Goal: Transaction & Acquisition: Purchase product/service

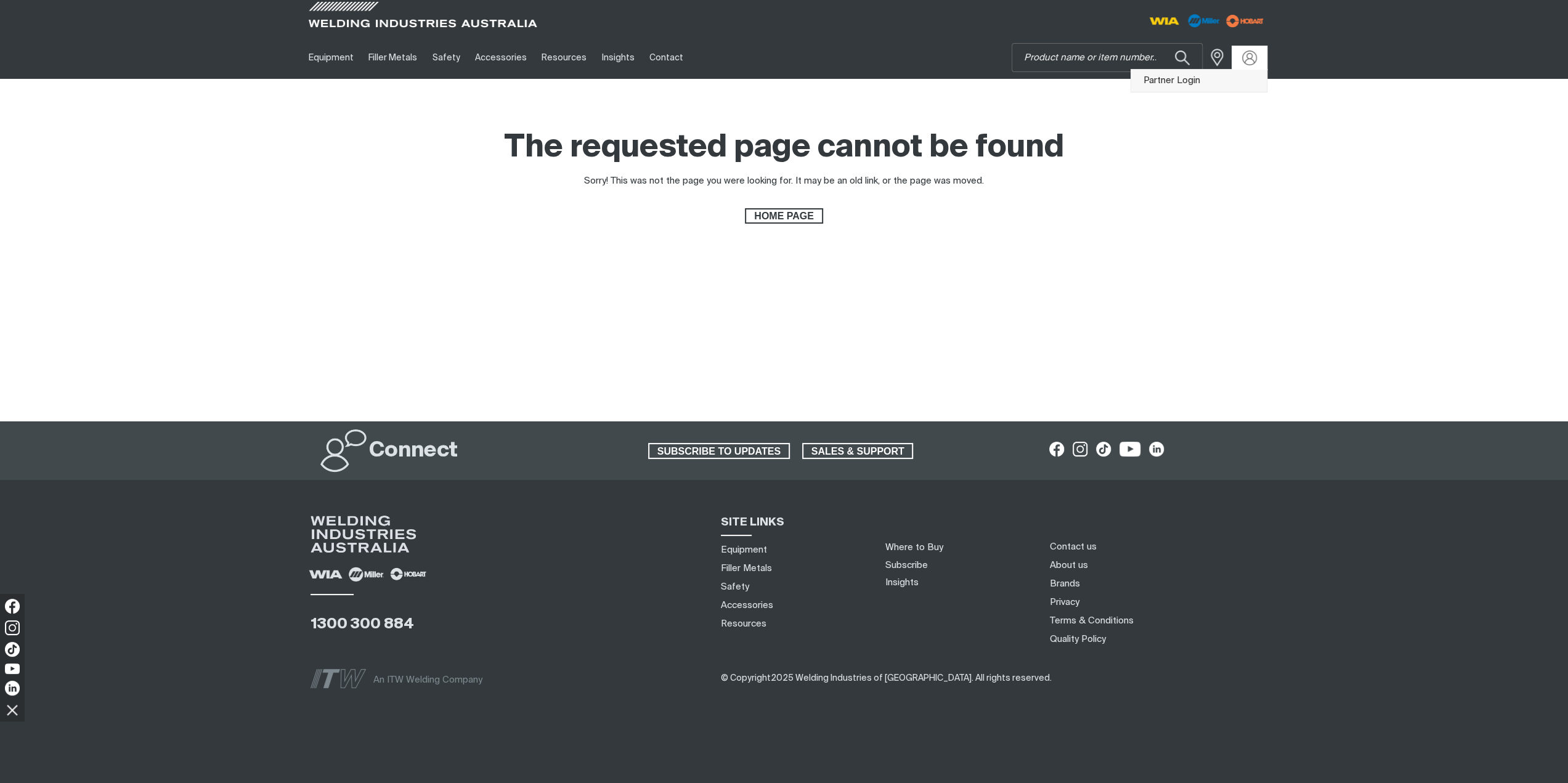
click at [1200, 78] on link "Partner Login" at bounding box center [1199, 81] width 135 height 23
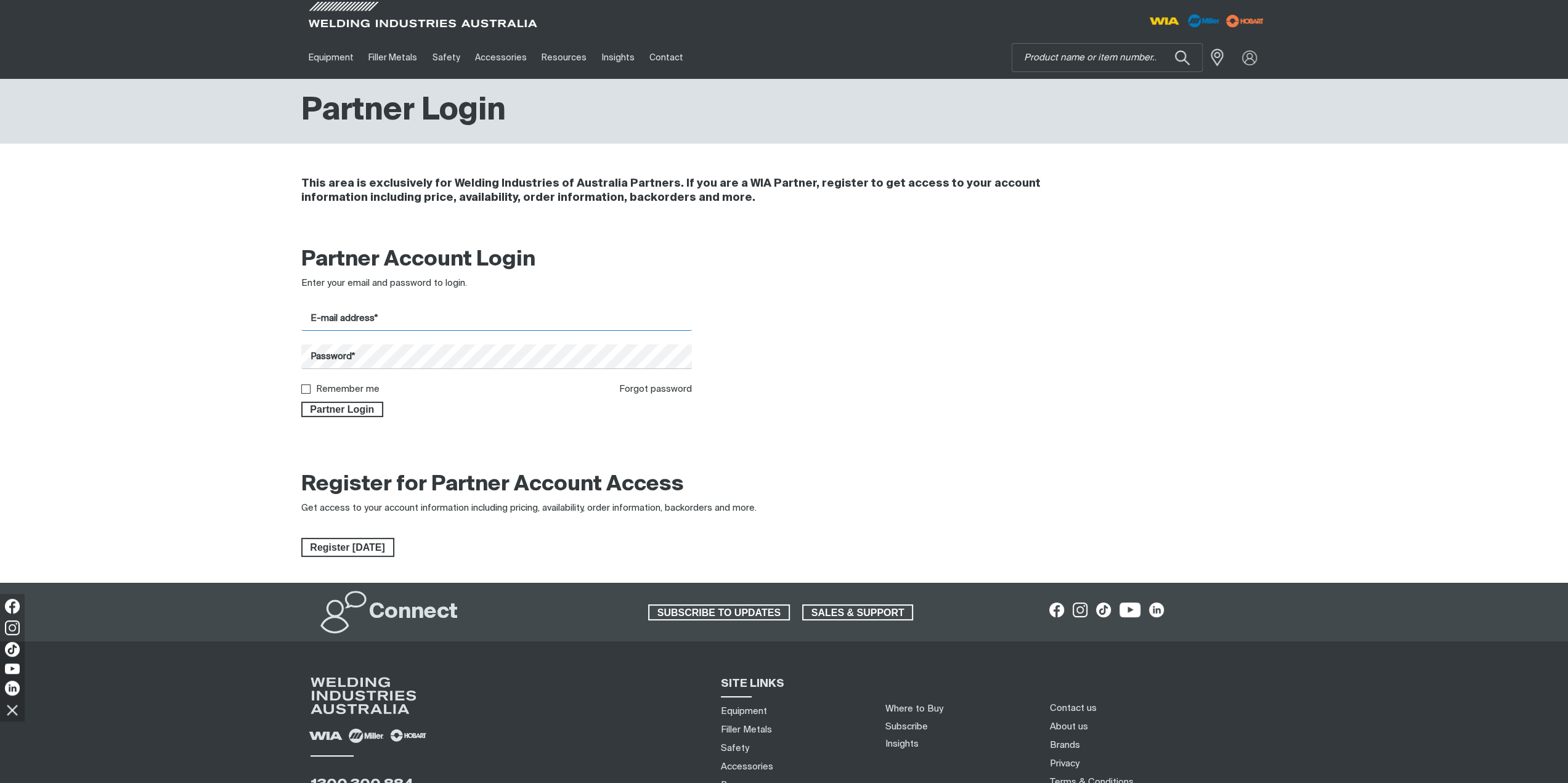
click at [529, 316] on input "E-mail address*" at bounding box center [497, 319] width 391 height 24
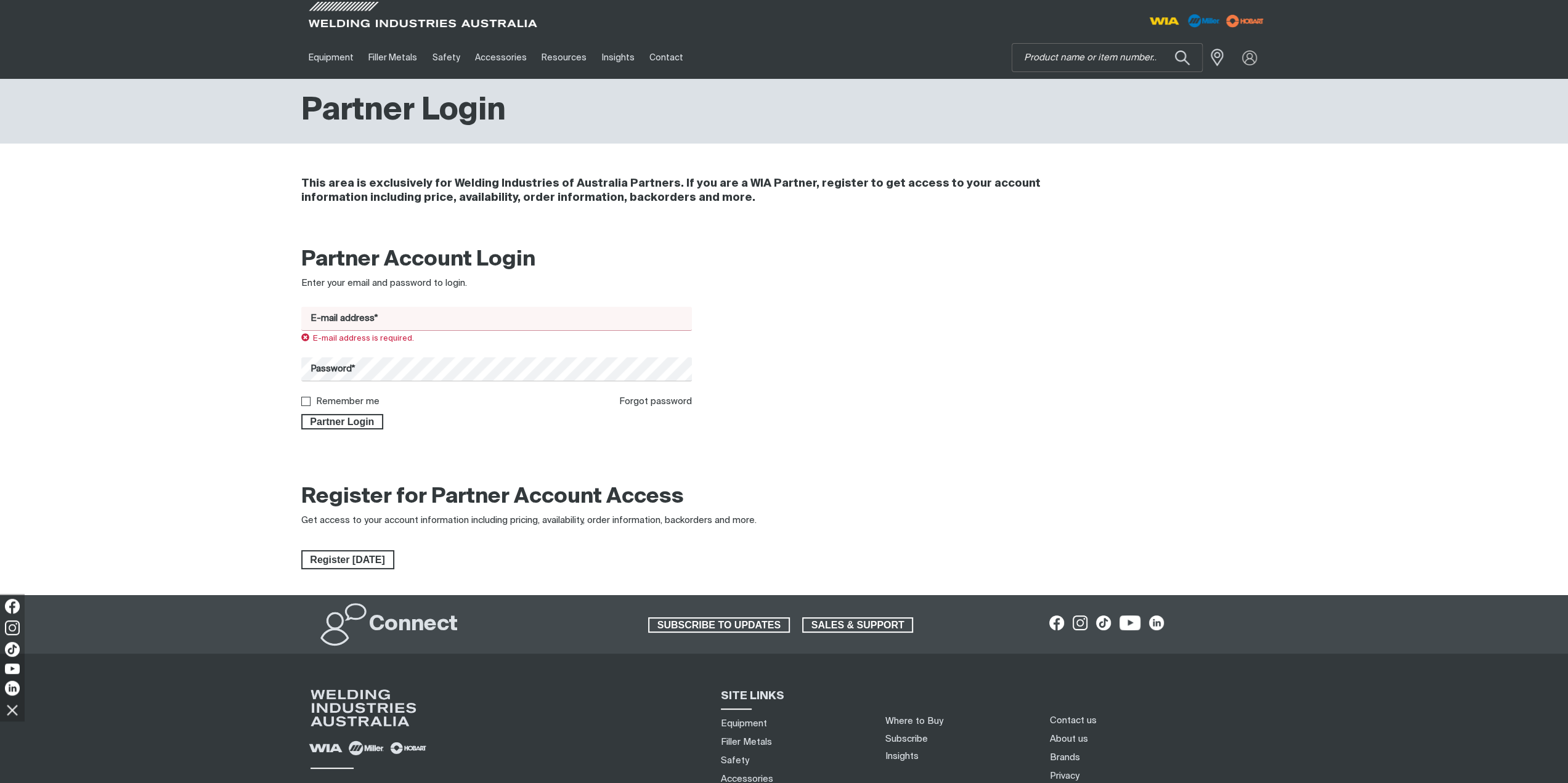
type input "[EMAIL_ADDRESS][DOMAIN_NAME]"
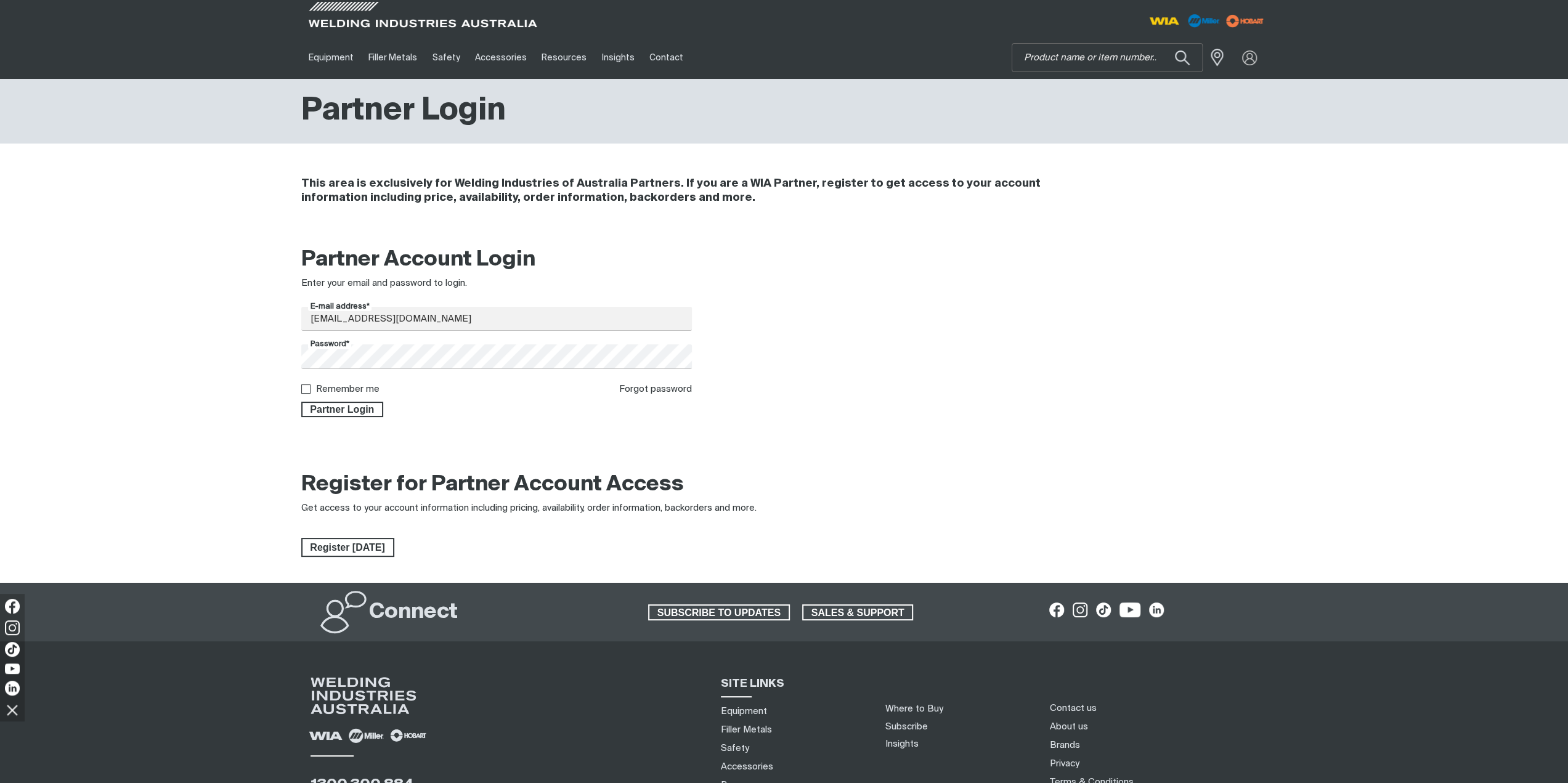
click at [351, 390] on label "Remember me" at bounding box center [348, 389] width 63 height 9
click at [309, 390] on input "Remember me" at bounding box center [305, 388] width 8 height 8
checkbox input "true"
click at [347, 411] on span "Partner Login" at bounding box center [343, 410] width 80 height 16
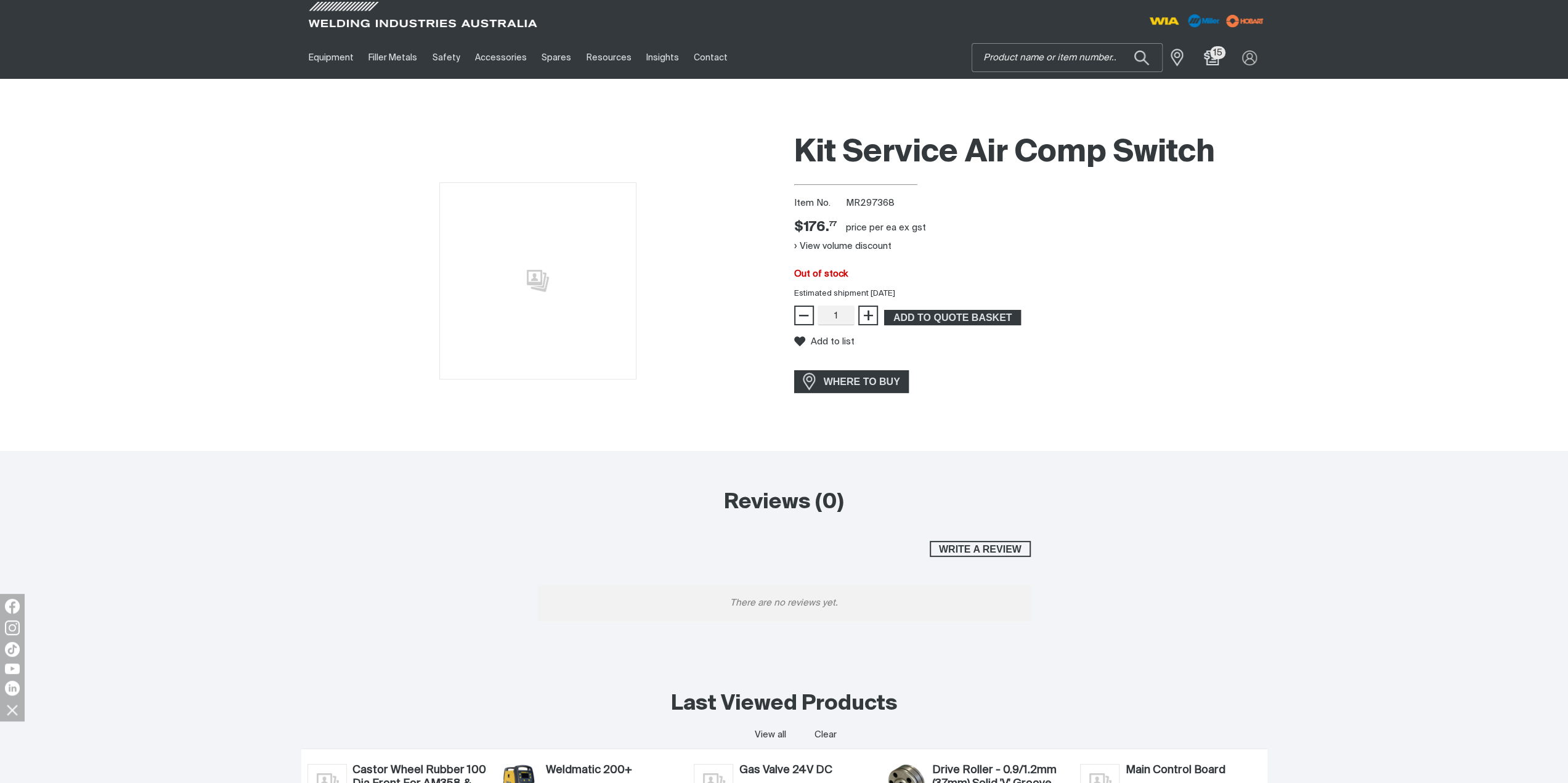
click at [1044, 61] on input "Search" at bounding box center [1066, 58] width 190 height 28
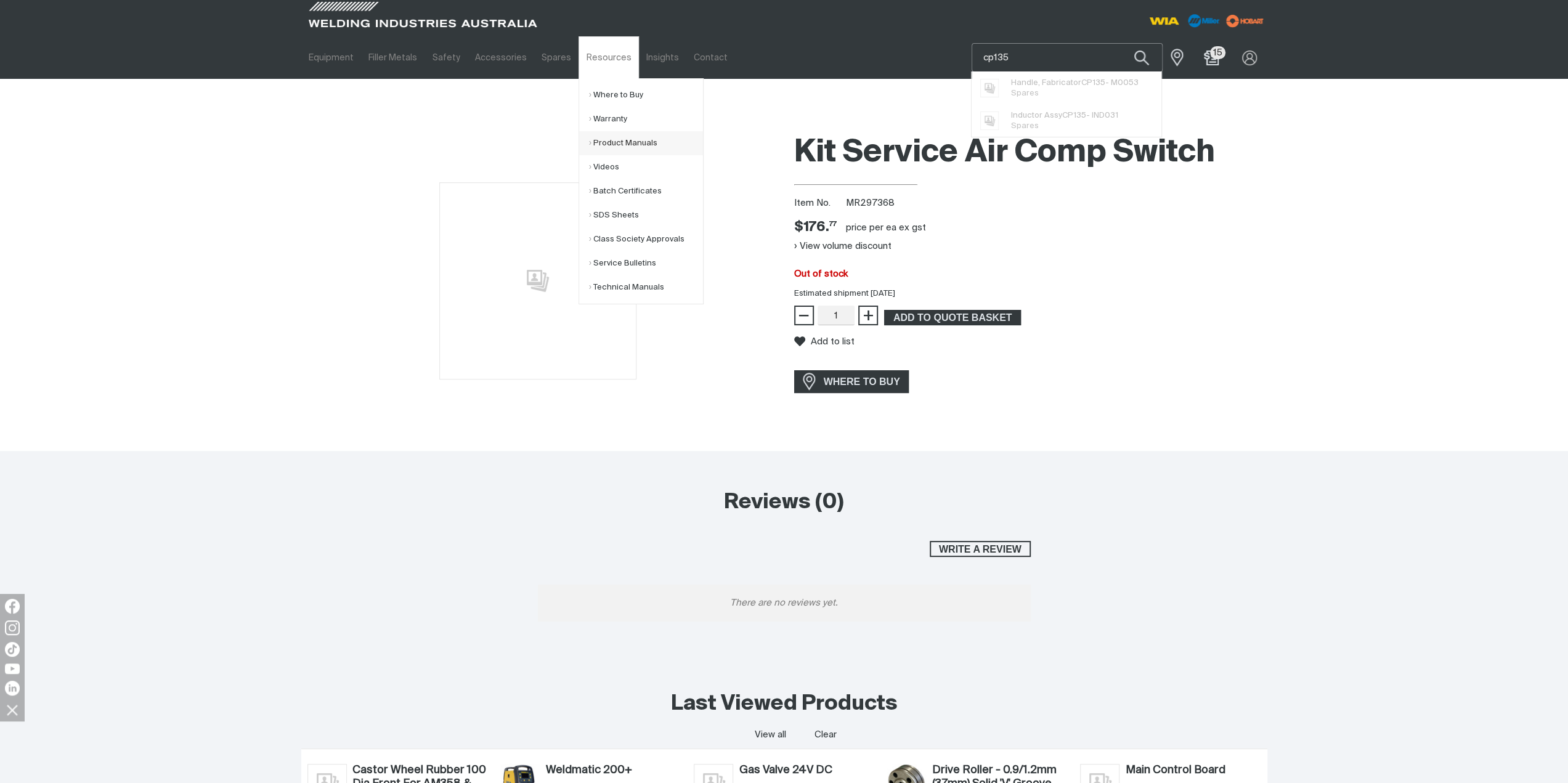
type input "cp135"
click at [622, 148] on link "Product Manuals" at bounding box center [646, 143] width 115 height 24
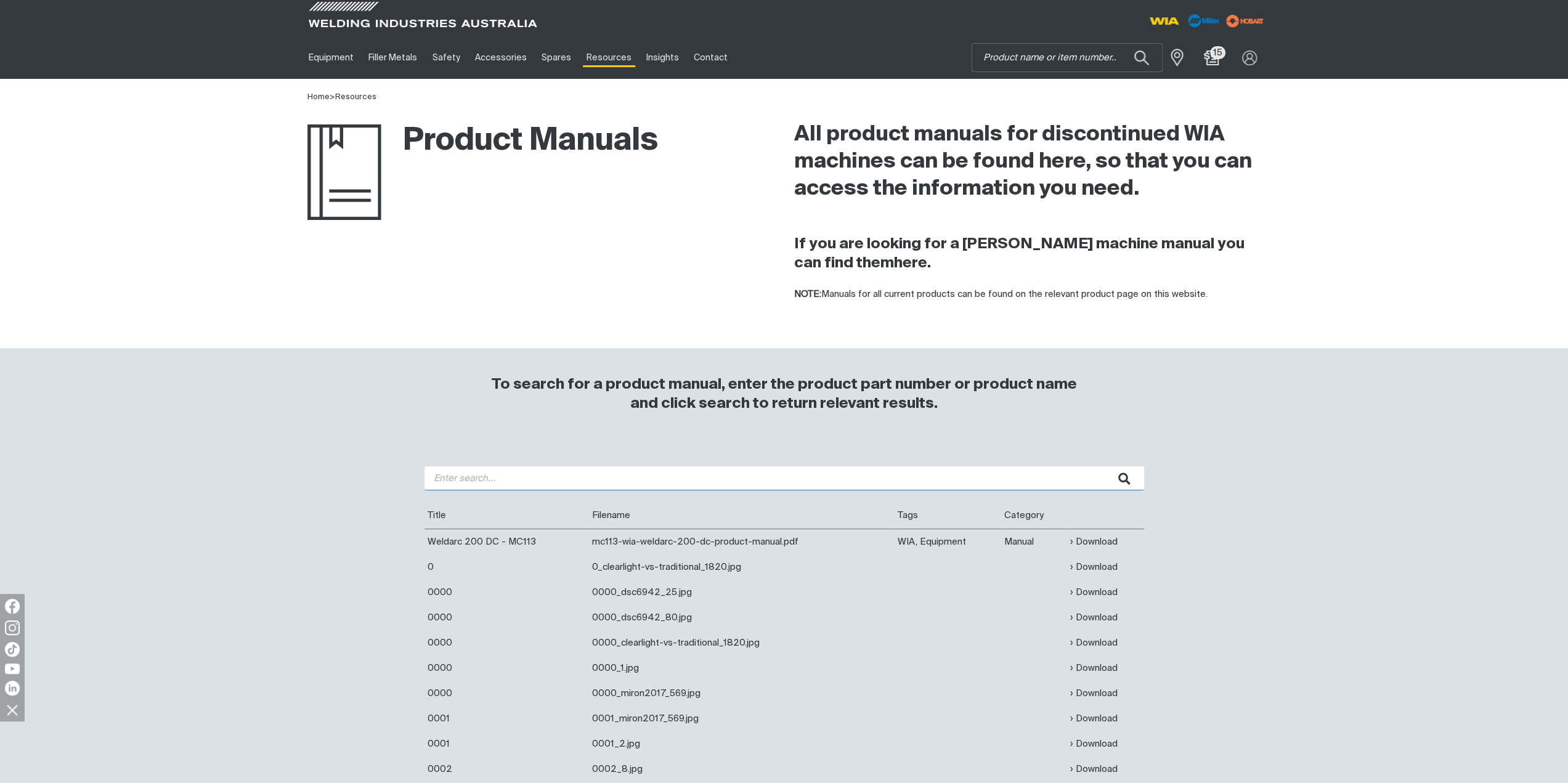
click at [577, 482] on input "search" at bounding box center [784, 479] width 720 height 24
type input "fabricator"
click at [1105, 467] on button "submit" at bounding box center [1125, 479] width 39 height 24
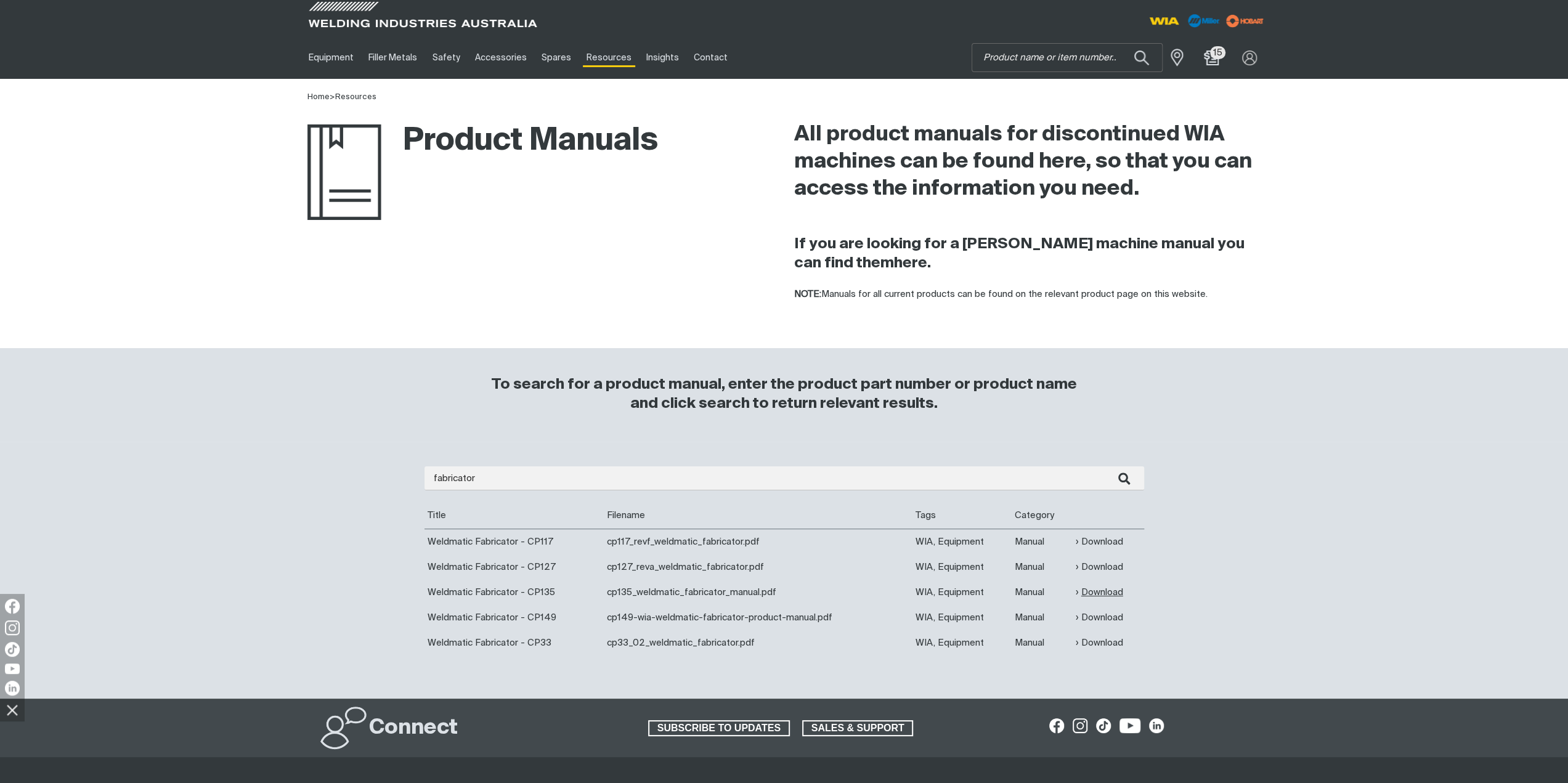
click at [1089, 591] on link "Download" at bounding box center [1100, 593] width 48 height 14
click at [1067, 57] on input "Search" at bounding box center [1066, 58] width 190 height 28
type input "d0033"
click at [1062, 83] on span "Bridge Rectifier 3PH 500A - D0033" at bounding box center [1077, 83] width 133 height 11
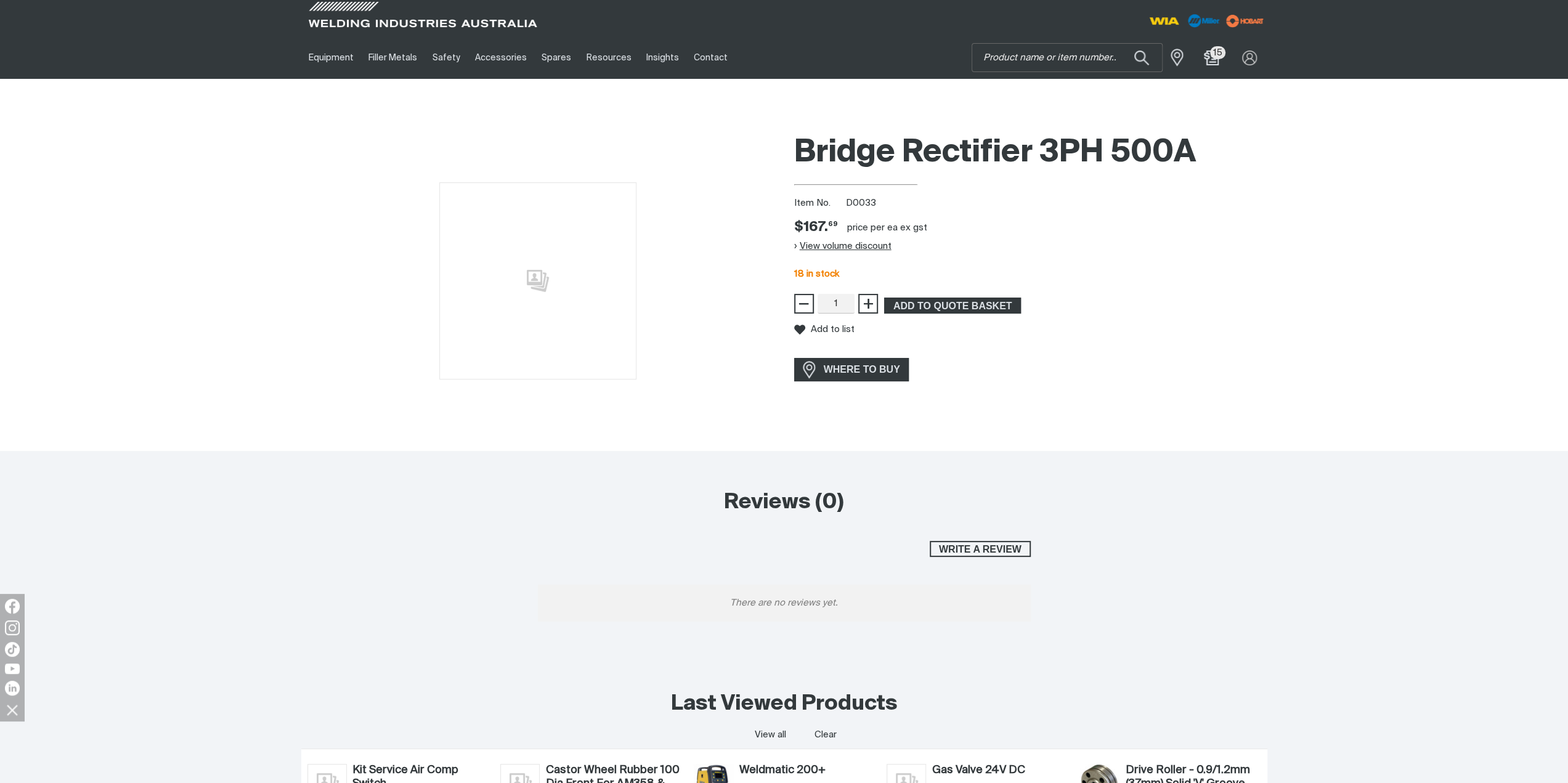
click at [876, 244] on button "View volume discount" at bounding box center [842, 246] width 97 height 19
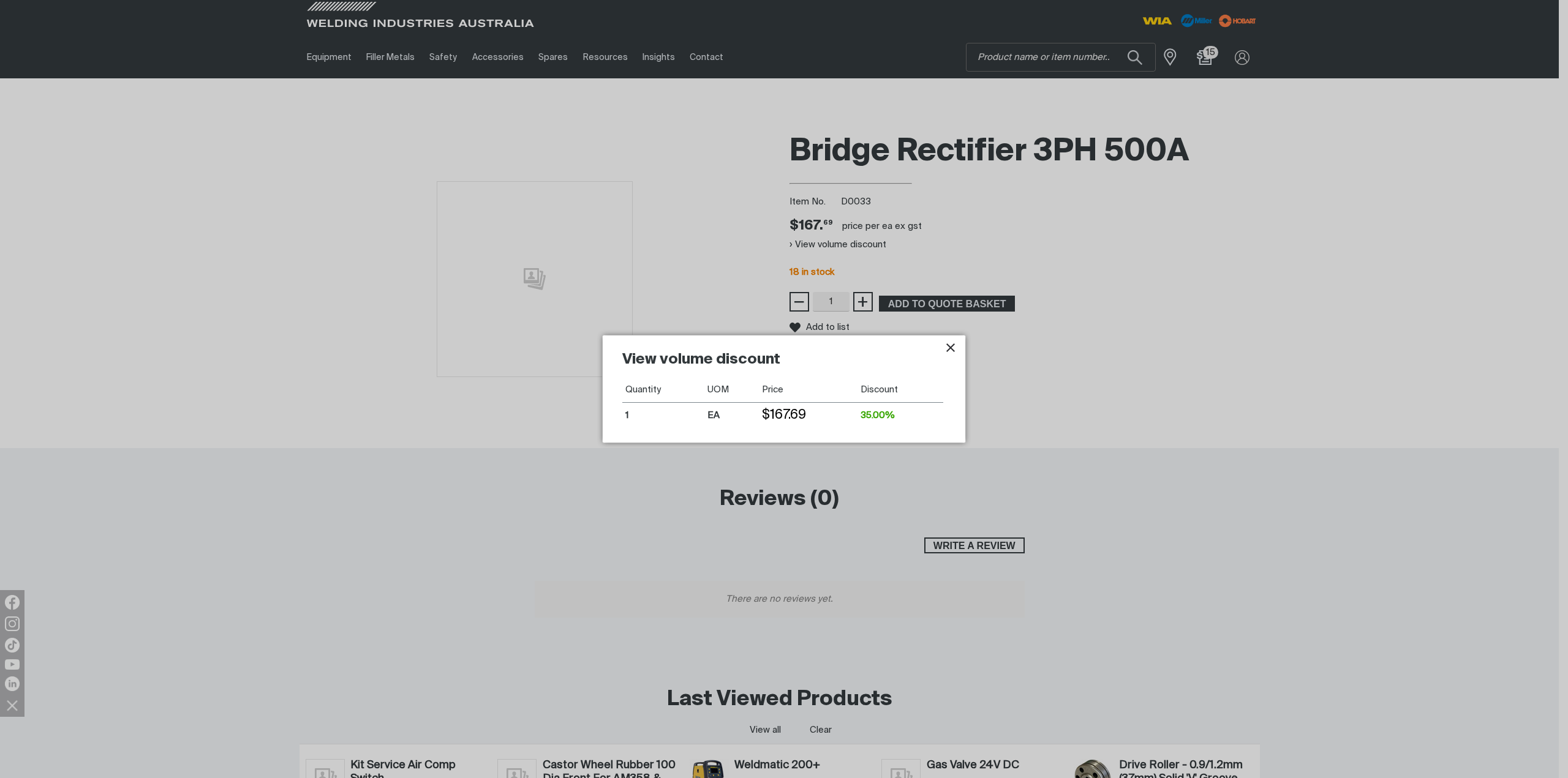
click at [951, 347] on icon "Close pop-up overlay" at bounding box center [951, 348] width 9 height 9
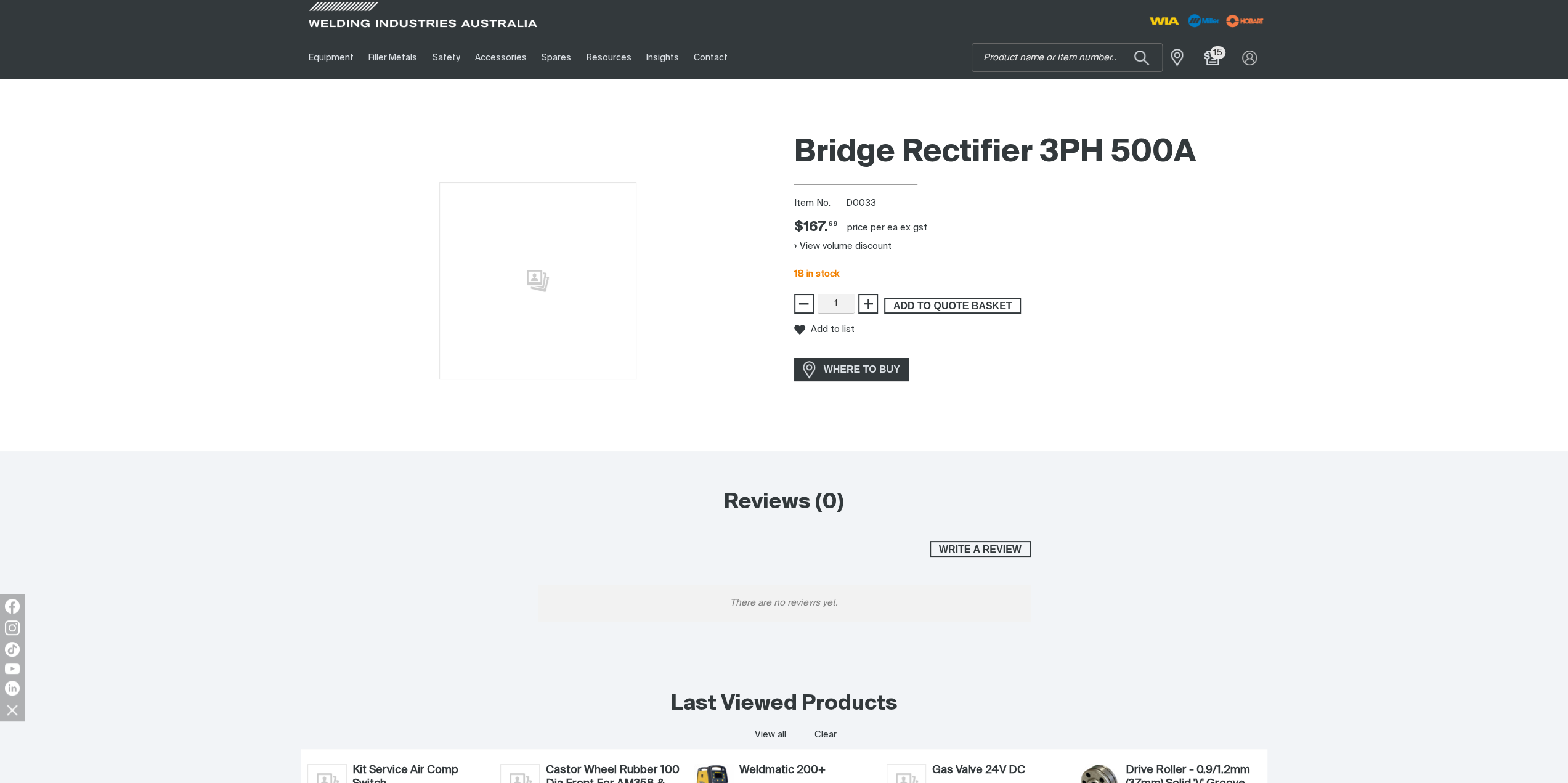
click at [954, 310] on span "ADD TO QUOTE BASKET" at bounding box center [952, 306] width 134 height 16
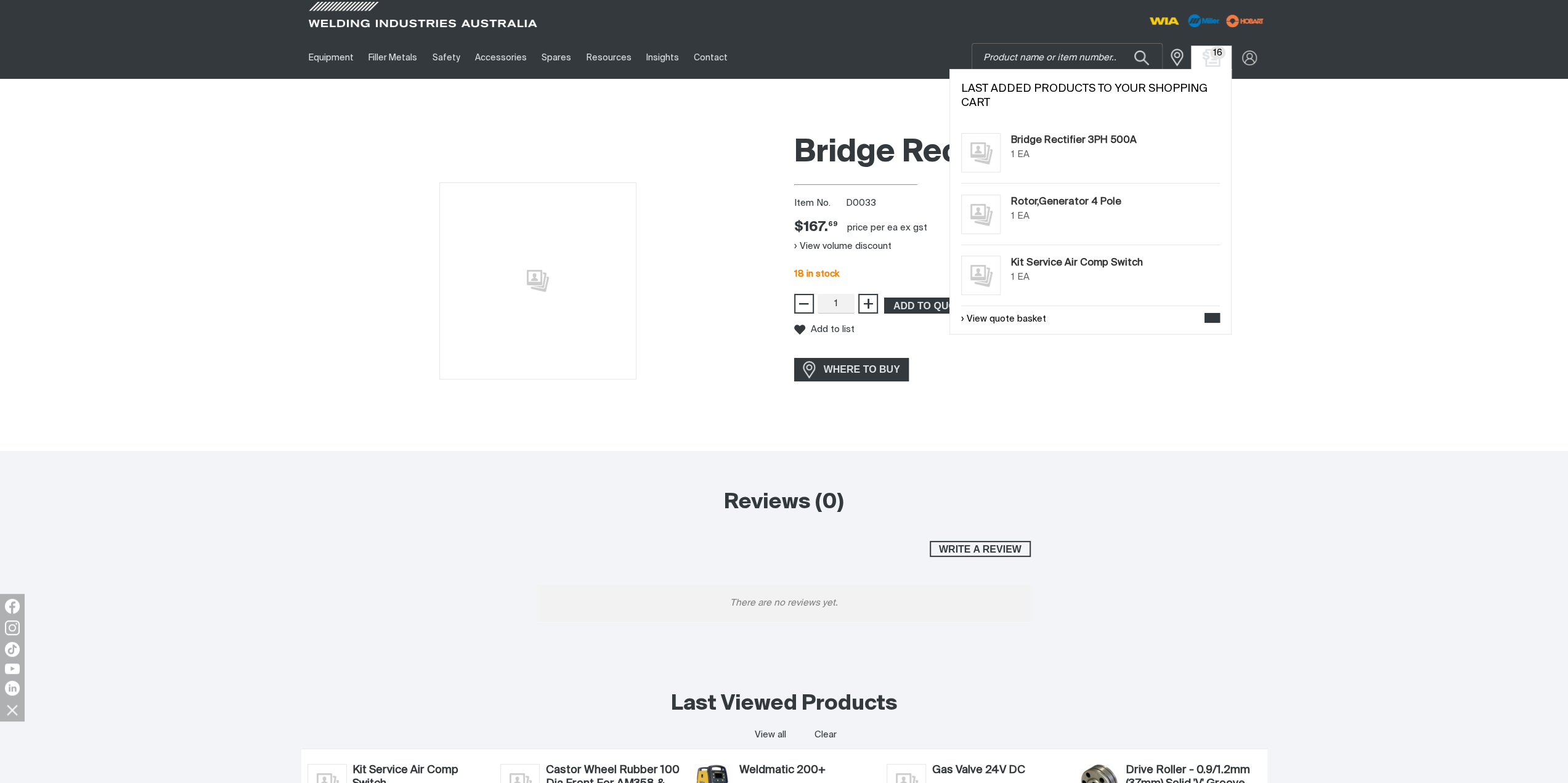
click at [1209, 55] on img "Shopping cart (16 product(s))" at bounding box center [1210, 58] width 18 height 18
